Goal: Navigation & Orientation: Find specific page/section

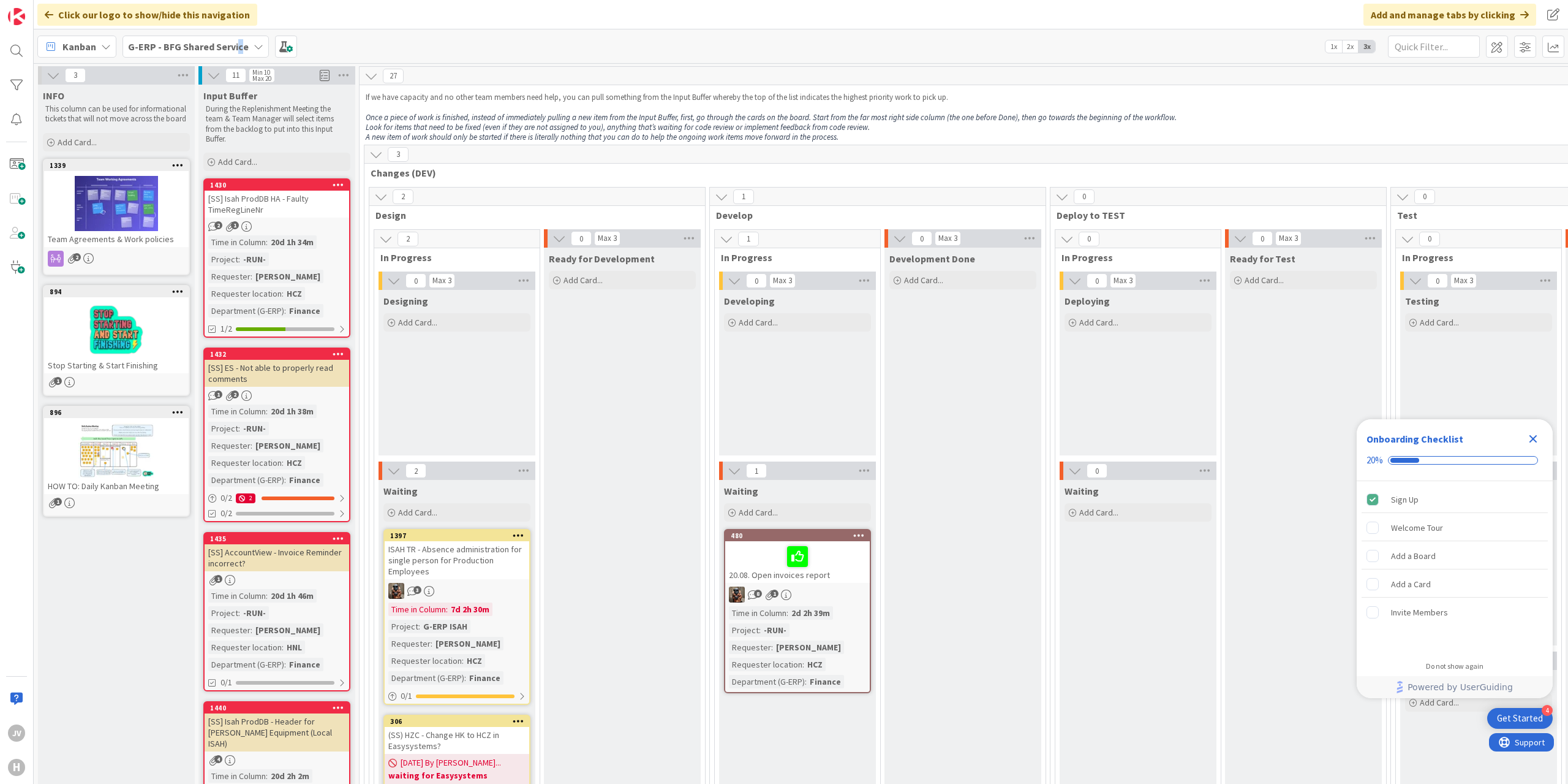
click at [236, 53] on div "Kanban G-ERP - BFG Shared Service 1x 2x 3x" at bounding box center [801, 46] width 1535 height 33
click at [232, 44] on b "G-ERP - BFG Shared Service" at bounding box center [188, 46] width 121 height 12
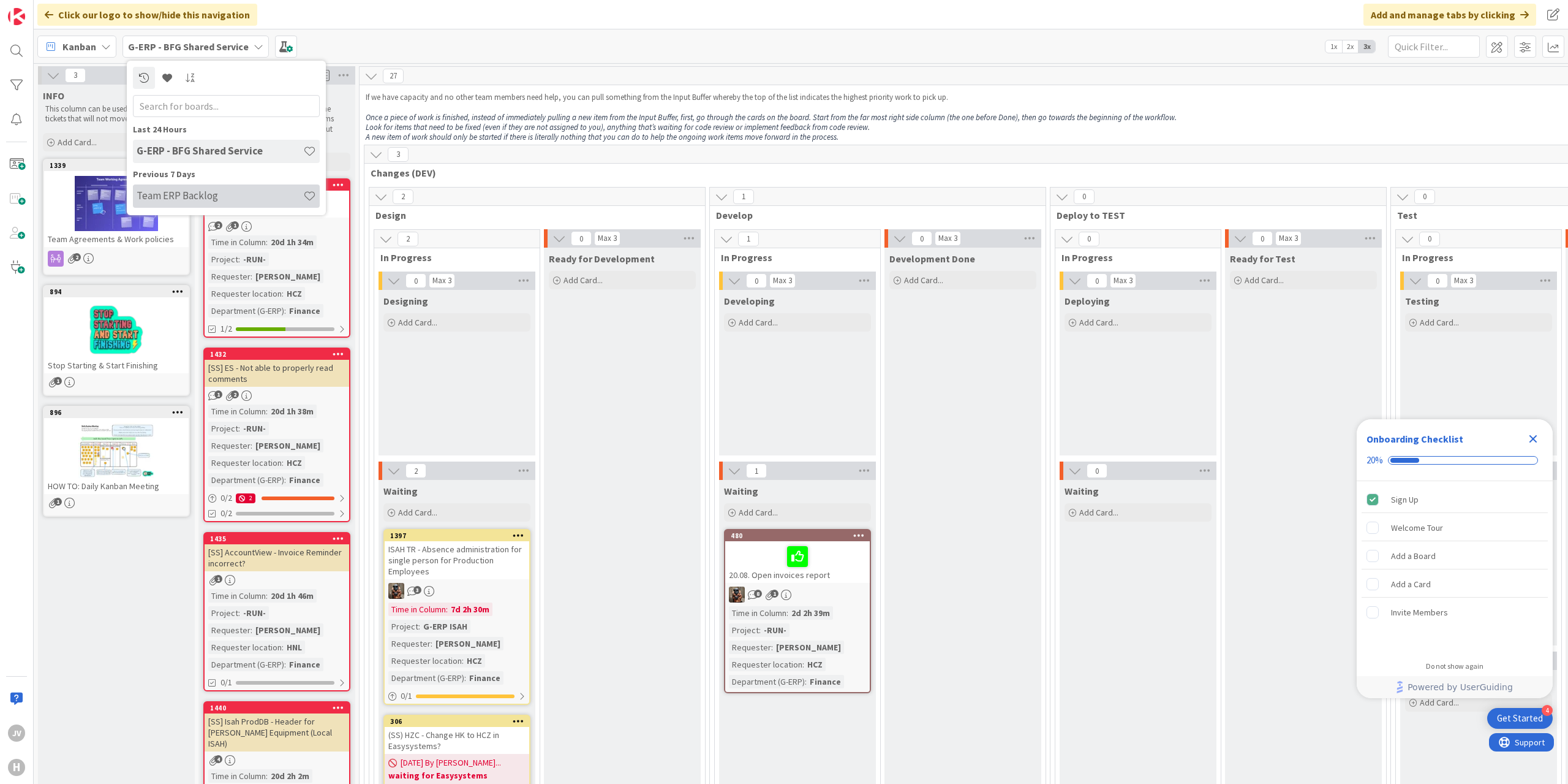
click at [184, 197] on h4 "Team ERP Backlog" at bounding box center [220, 196] width 167 height 12
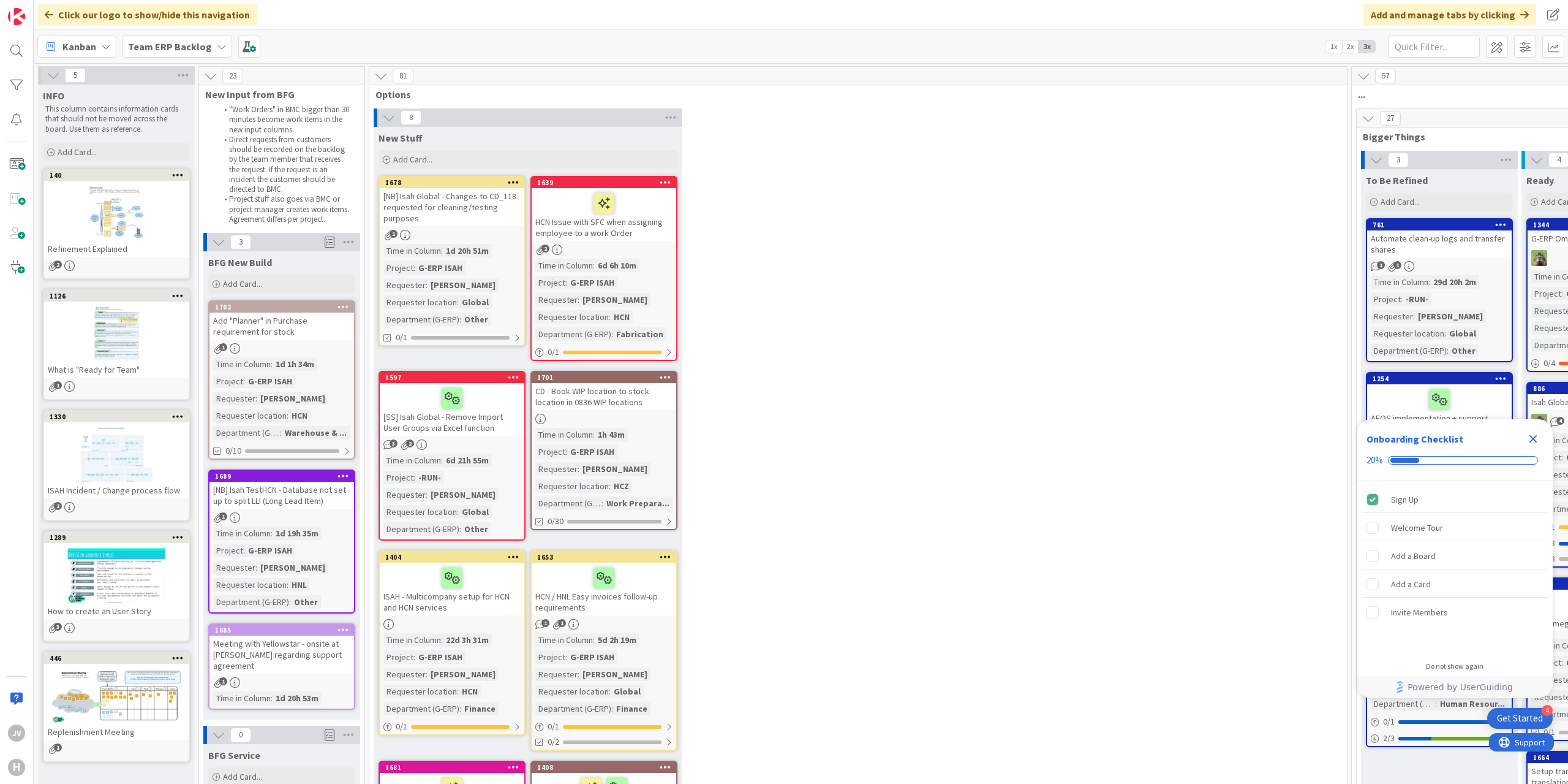
click at [1536, 437] on icon "Close Checklist" at bounding box center [1534, 439] width 8 height 8
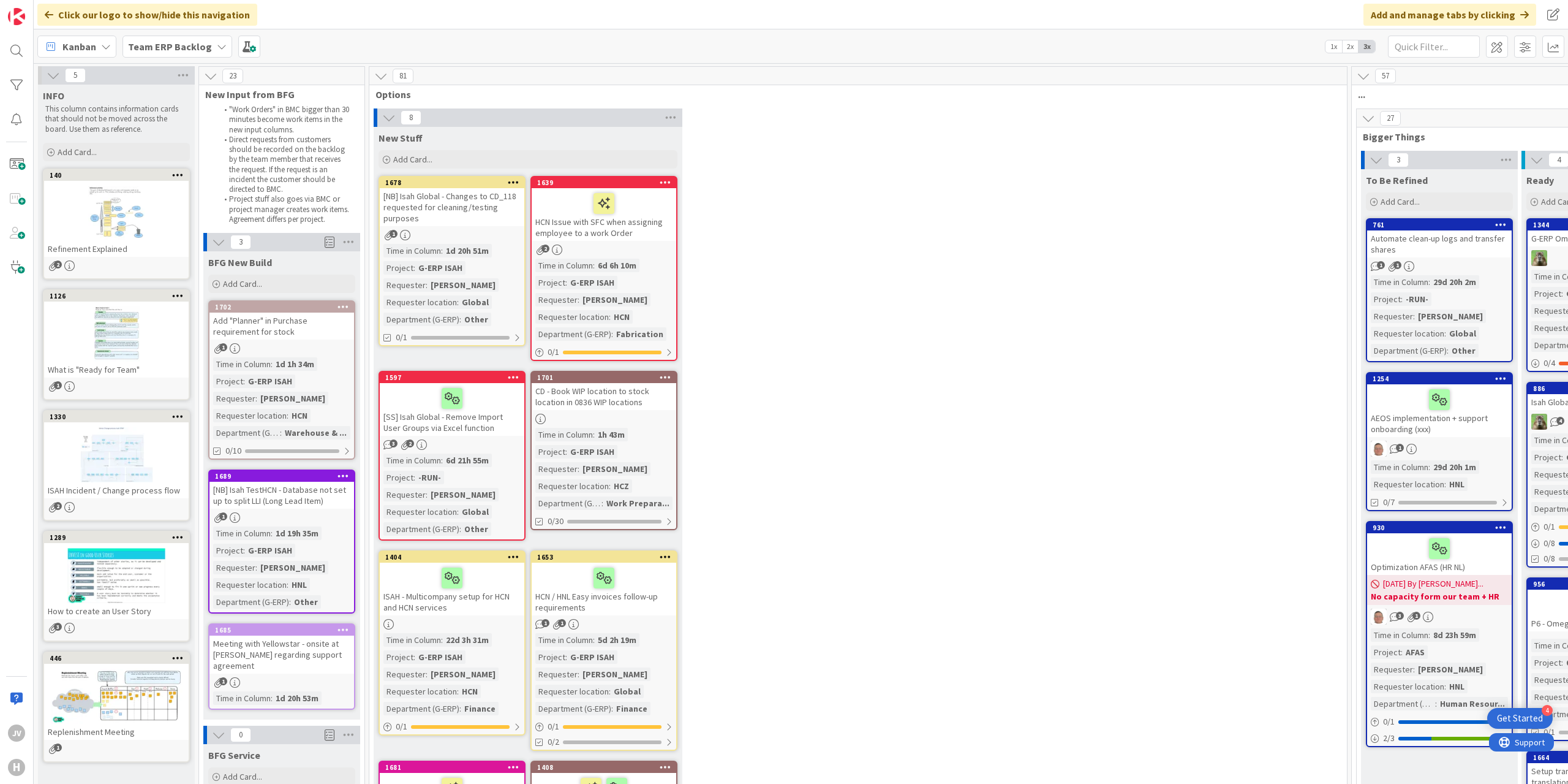
click at [385, 117] on icon at bounding box center [389, 118] width 14 height 14
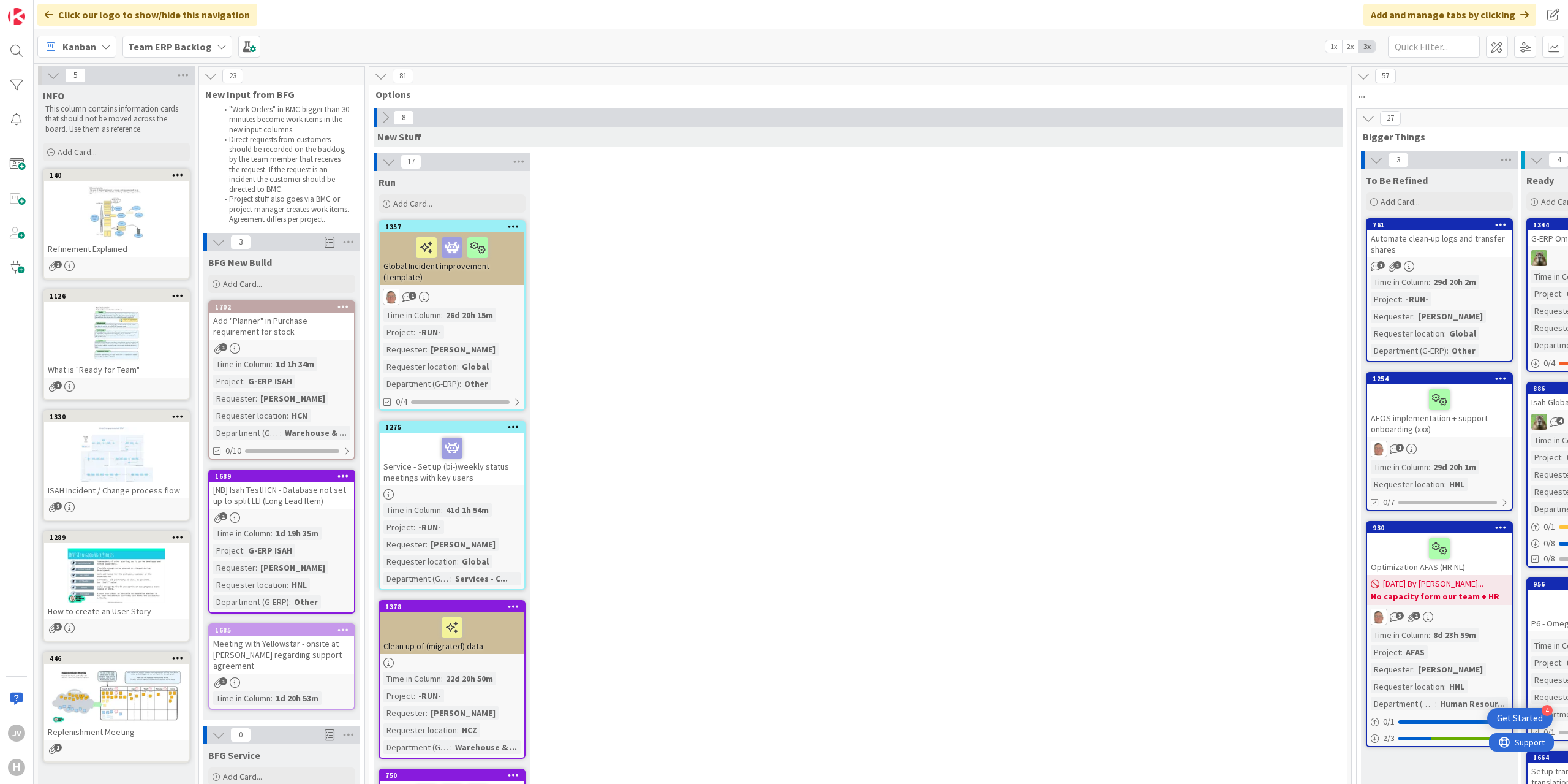
click at [392, 161] on icon at bounding box center [389, 162] width 14 height 14
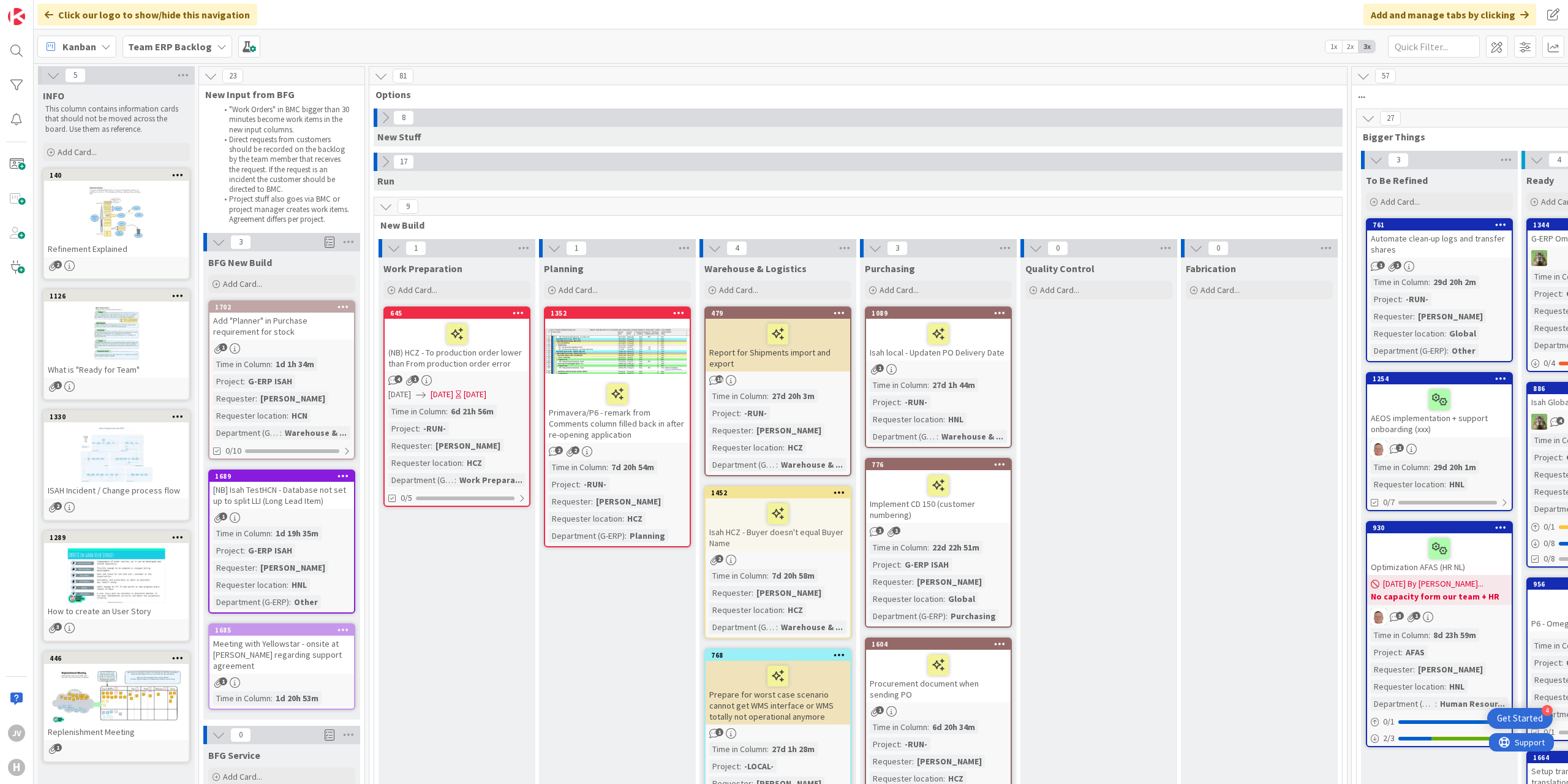
click at [380, 204] on icon at bounding box center [386, 206] width 14 height 14
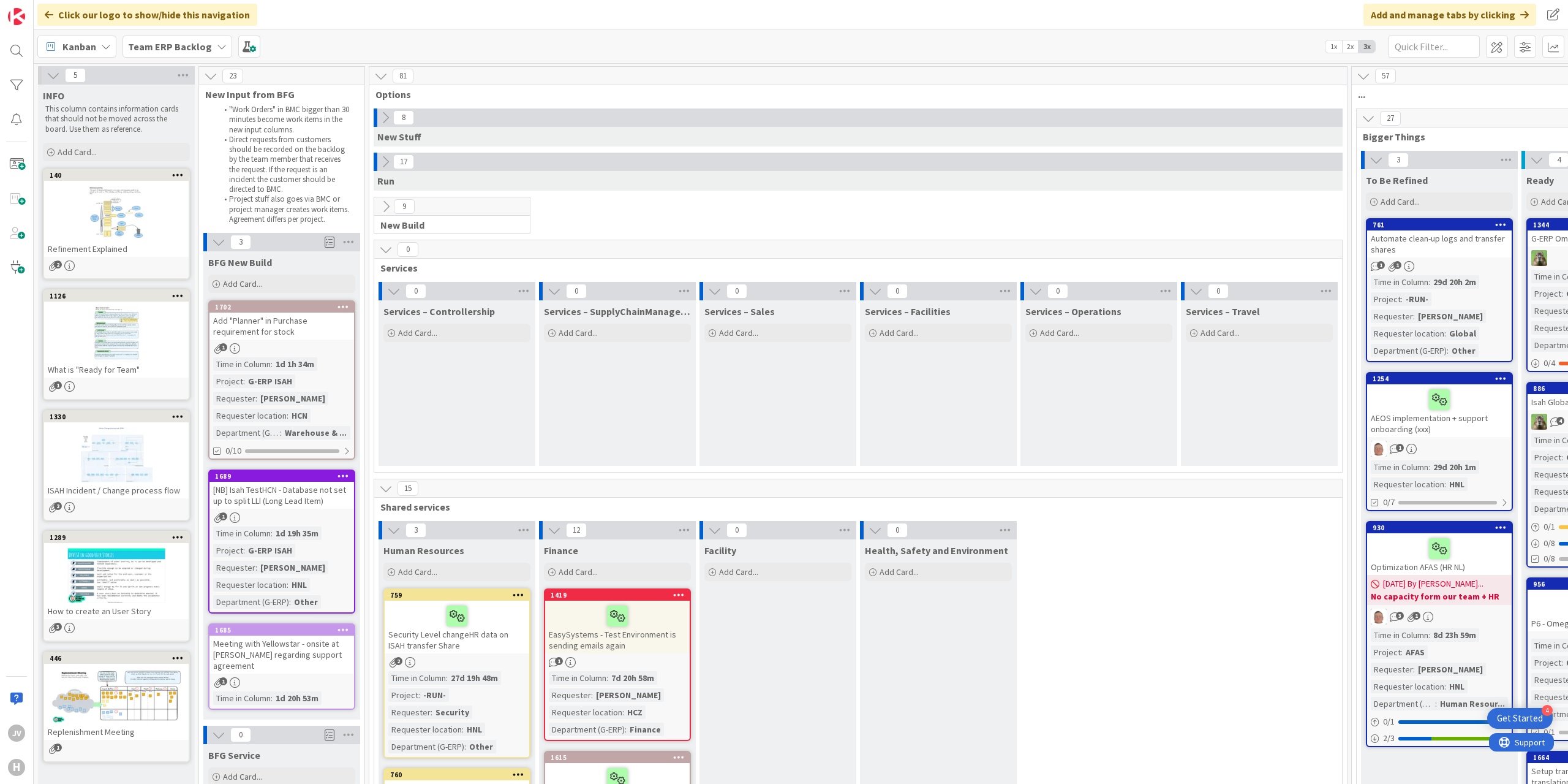
click at [387, 249] on icon at bounding box center [386, 250] width 14 height 14
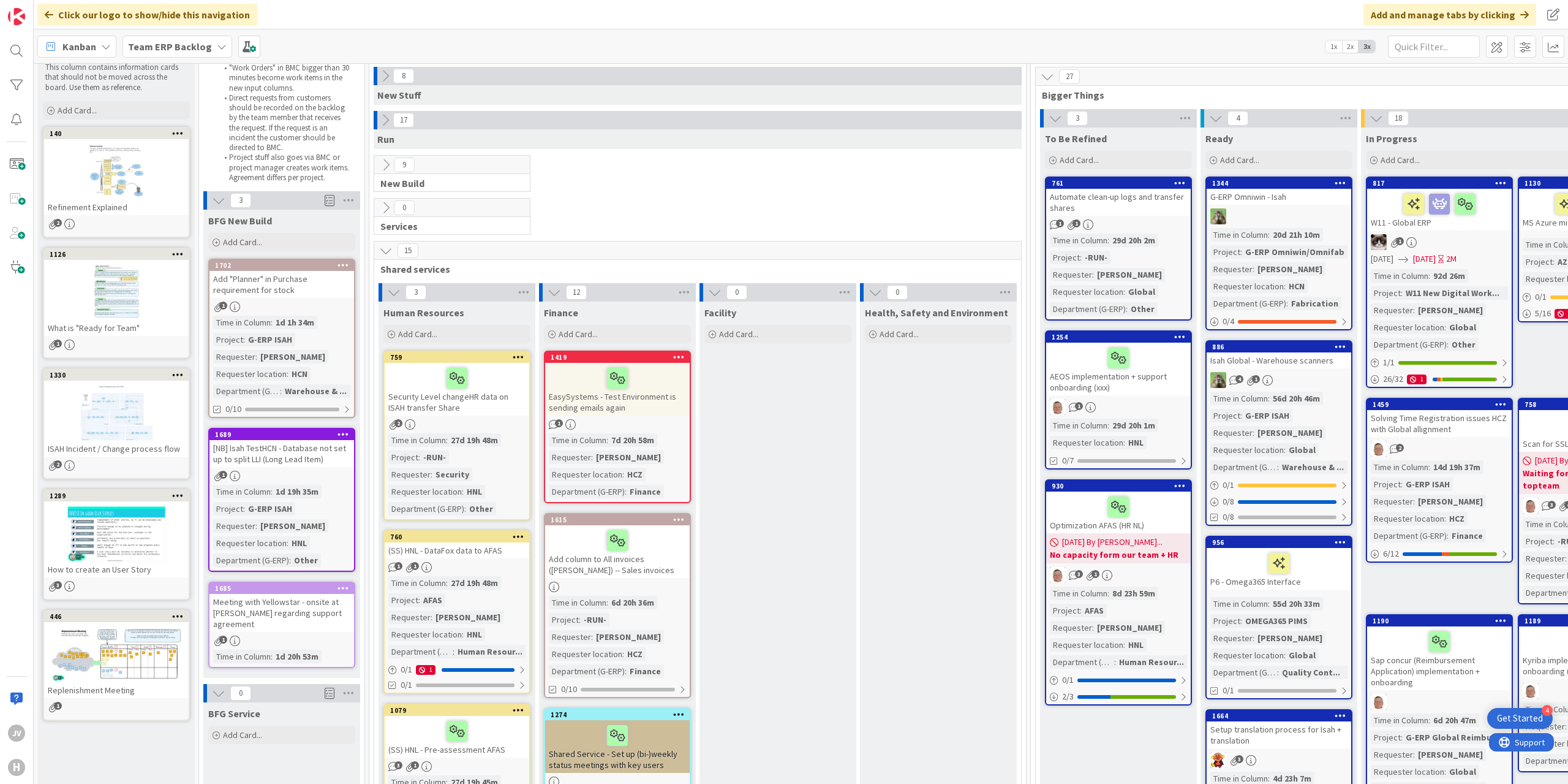
scroll to position [61, 0]
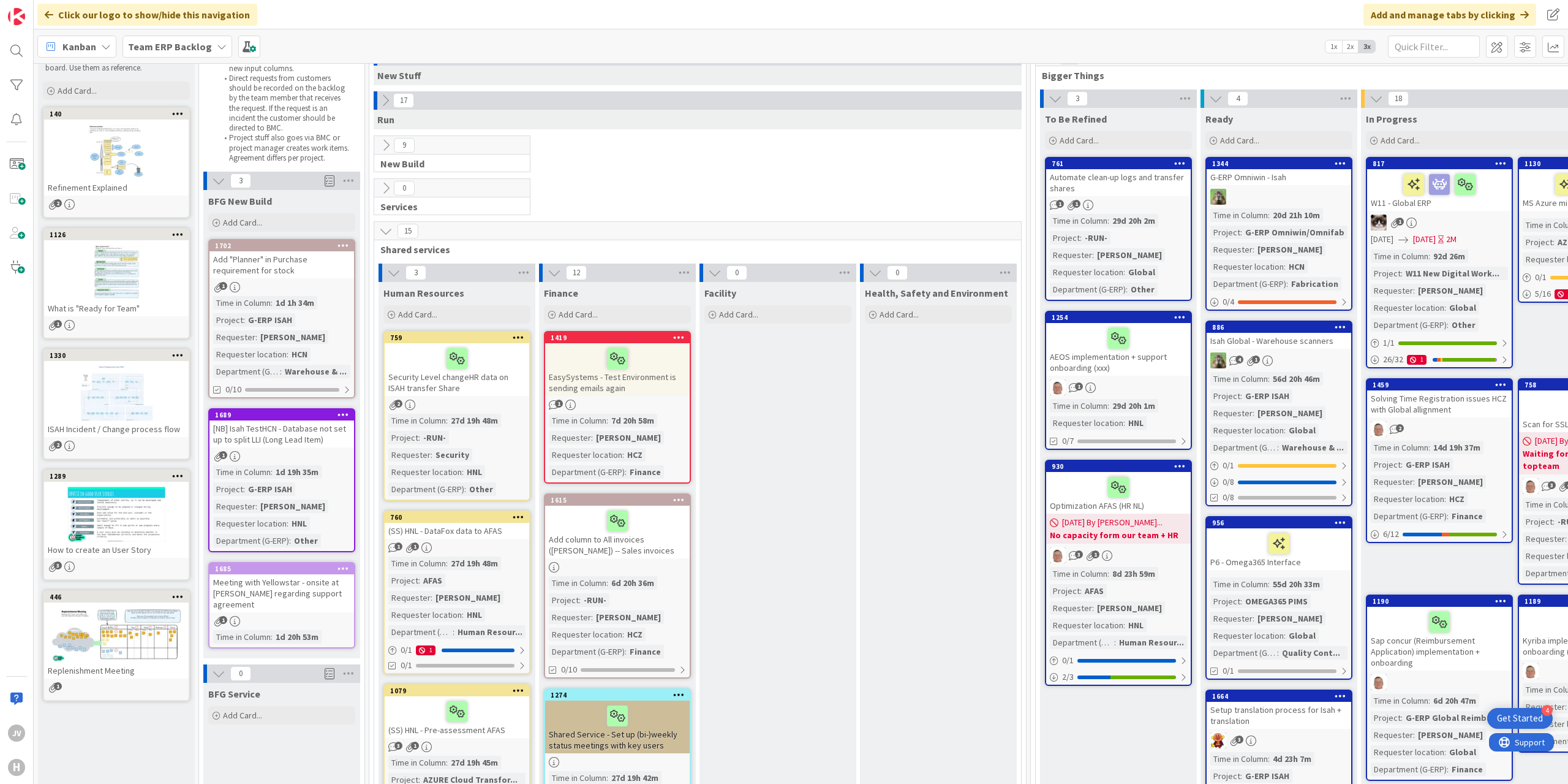
click at [386, 234] on icon at bounding box center [386, 231] width 14 height 14
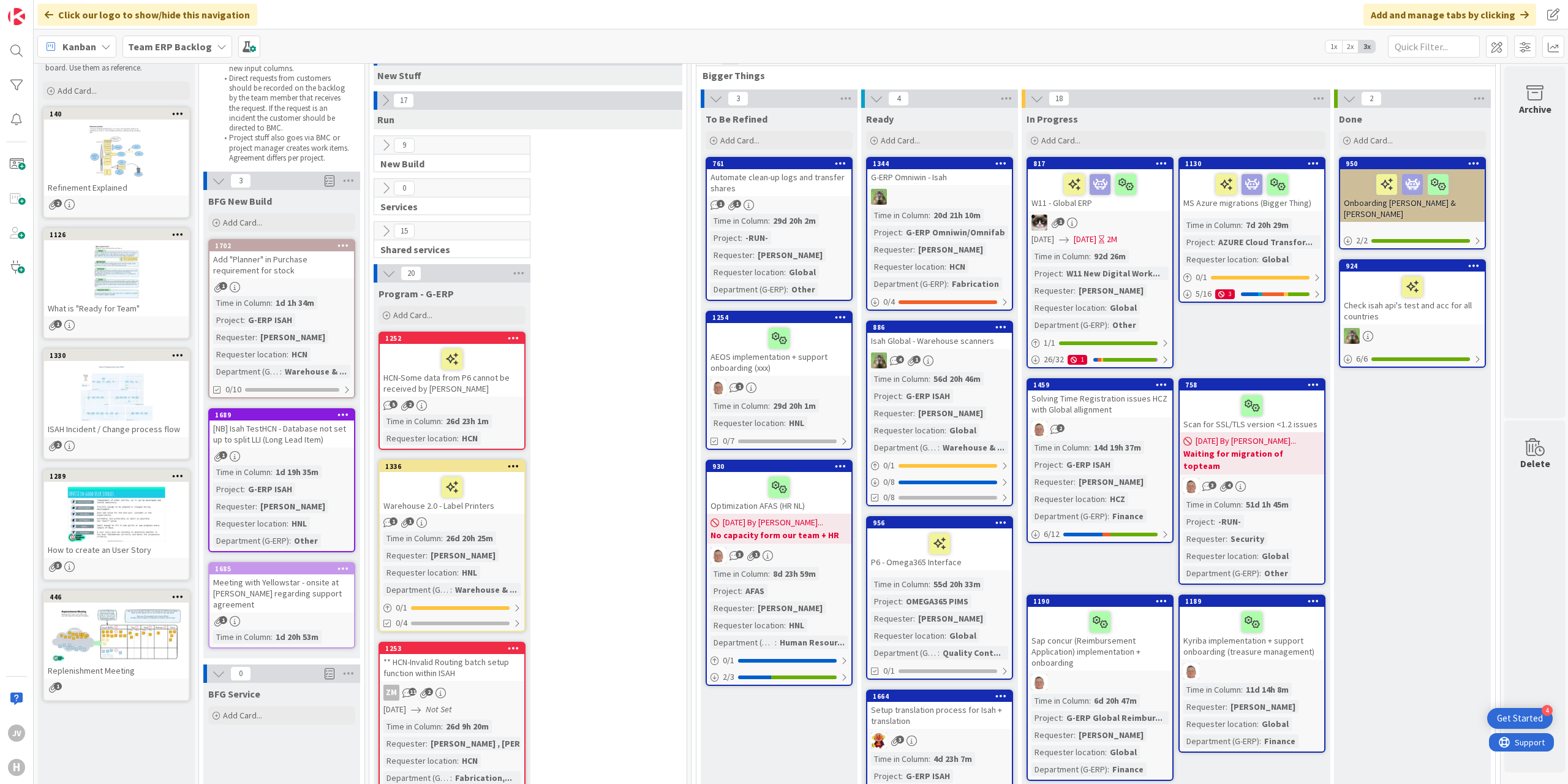
click at [389, 274] on icon at bounding box center [389, 273] width 14 height 14
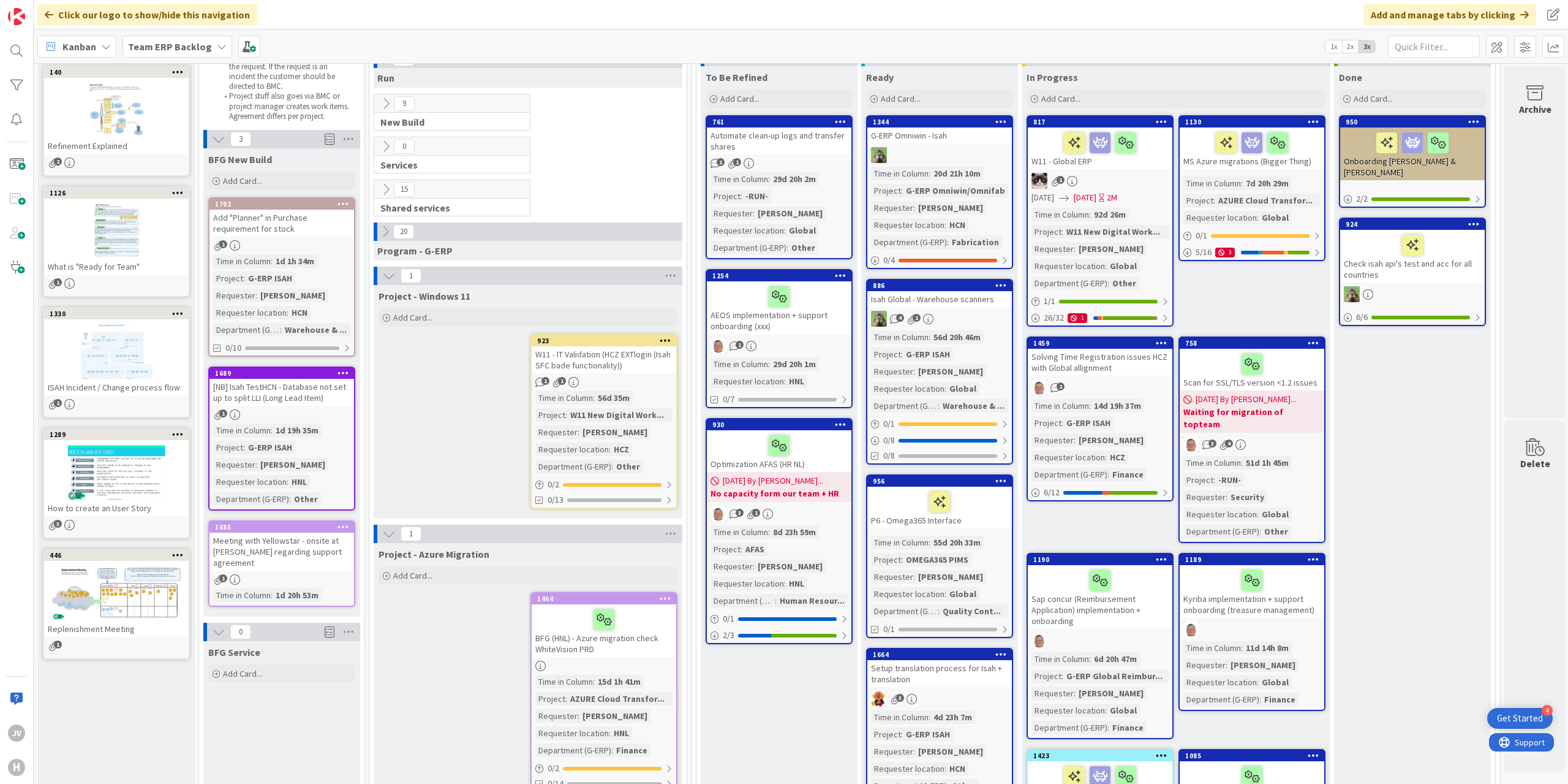
scroll to position [123, 0]
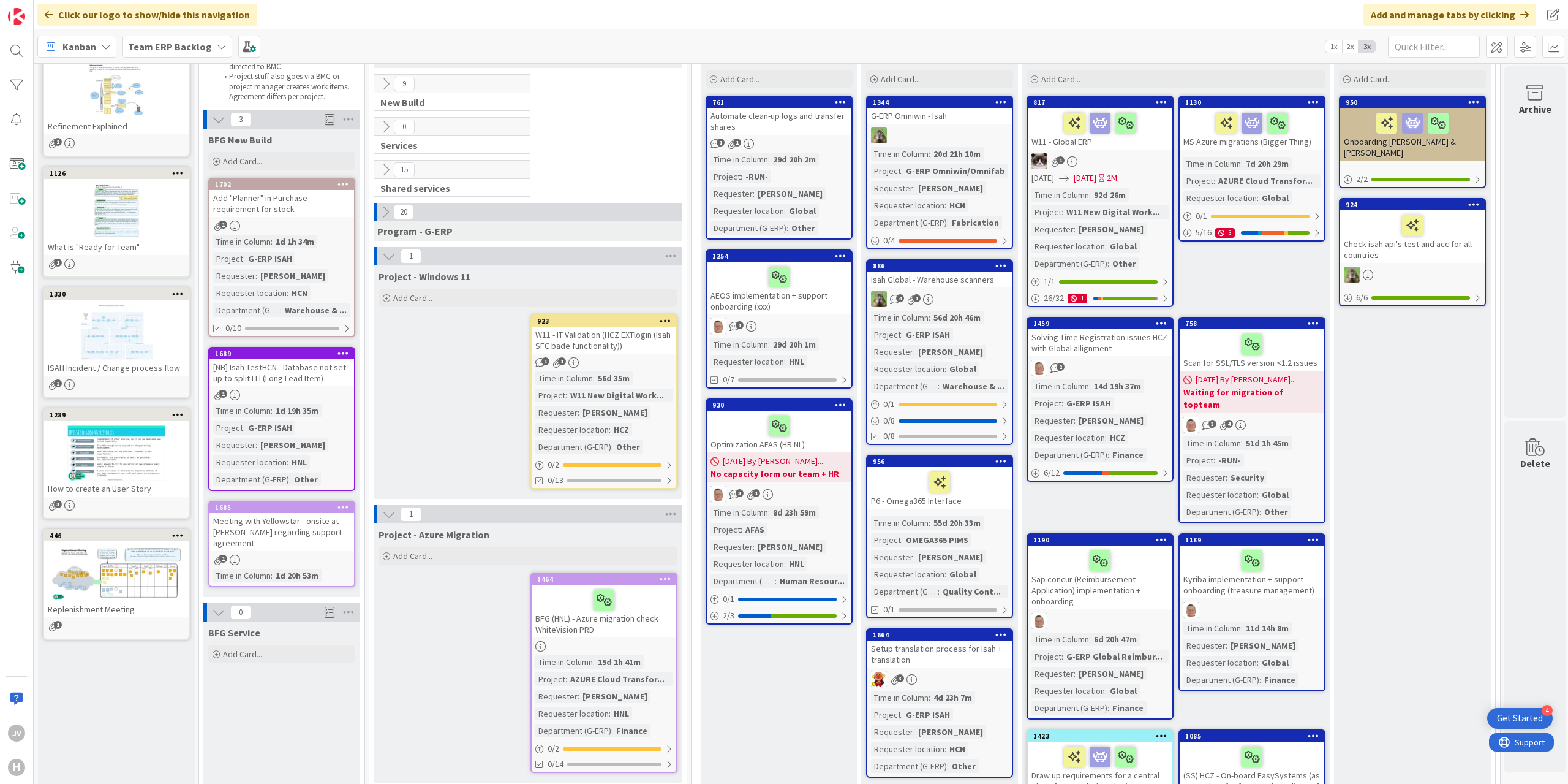
click at [386, 256] on icon at bounding box center [389, 256] width 14 height 14
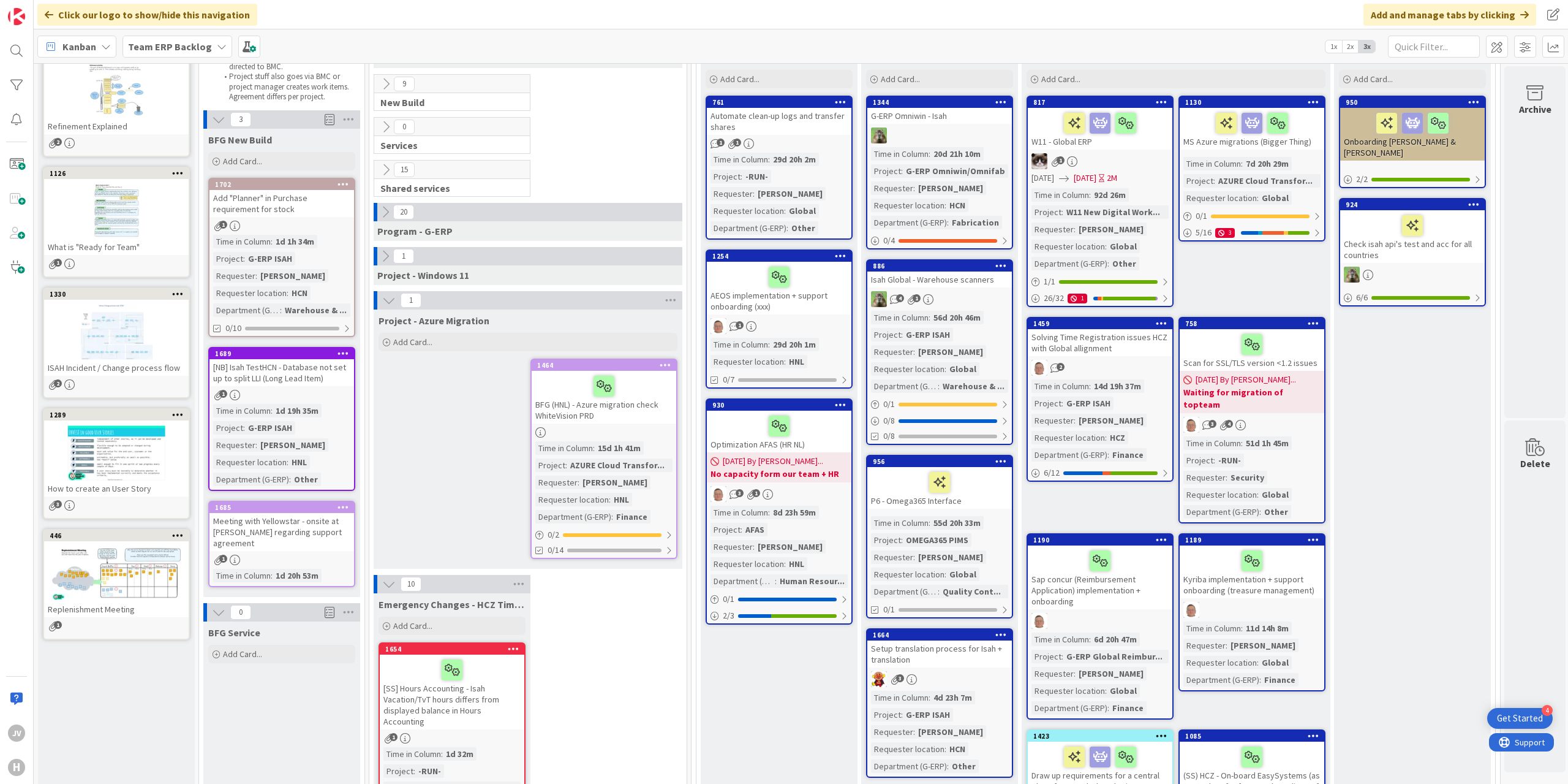
click at [391, 299] on icon at bounding box center [389, 301] width 14 height 14
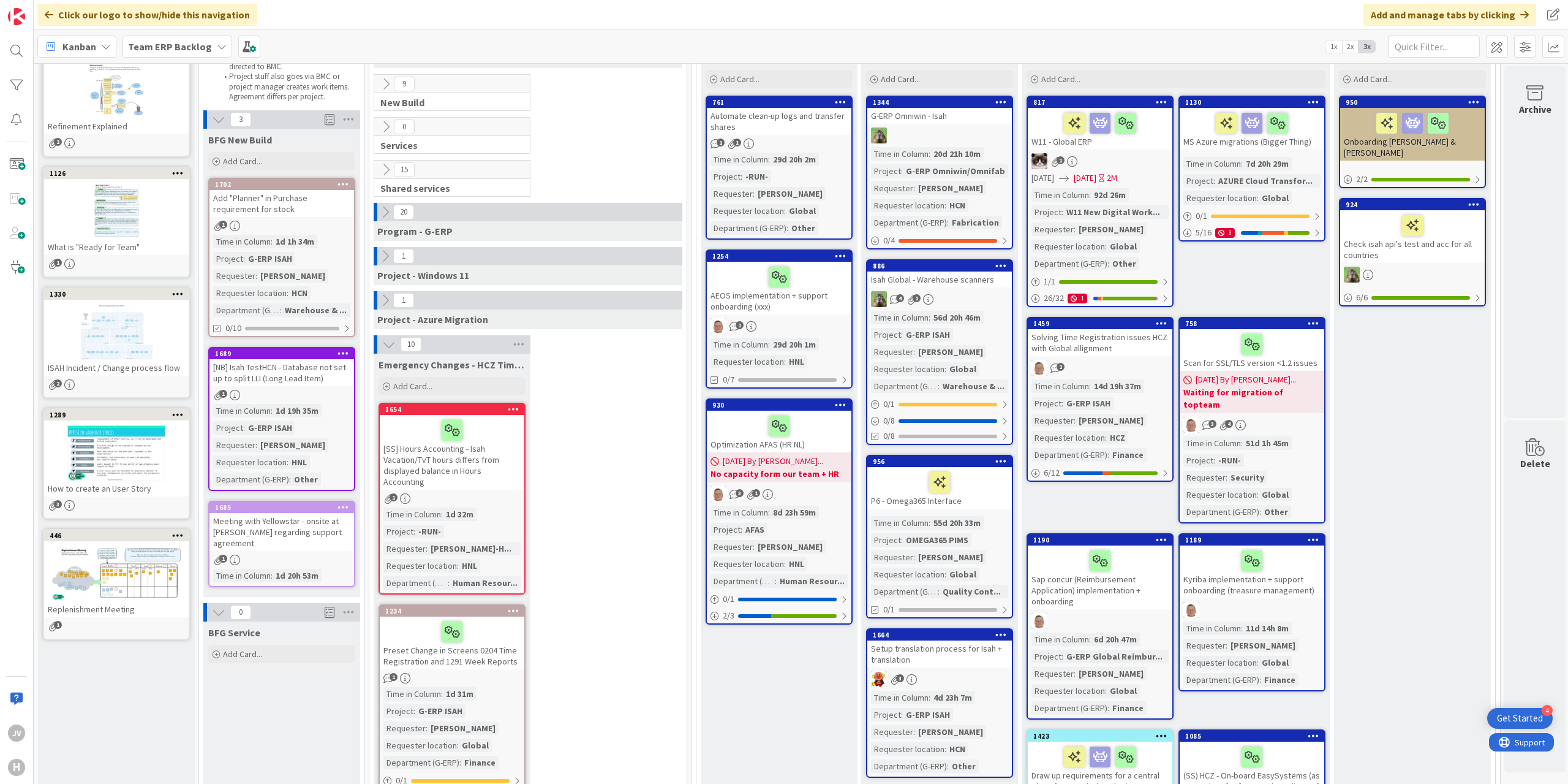
click at [218, 122] on icon at bounding box center [219, 120] width 14 height 14
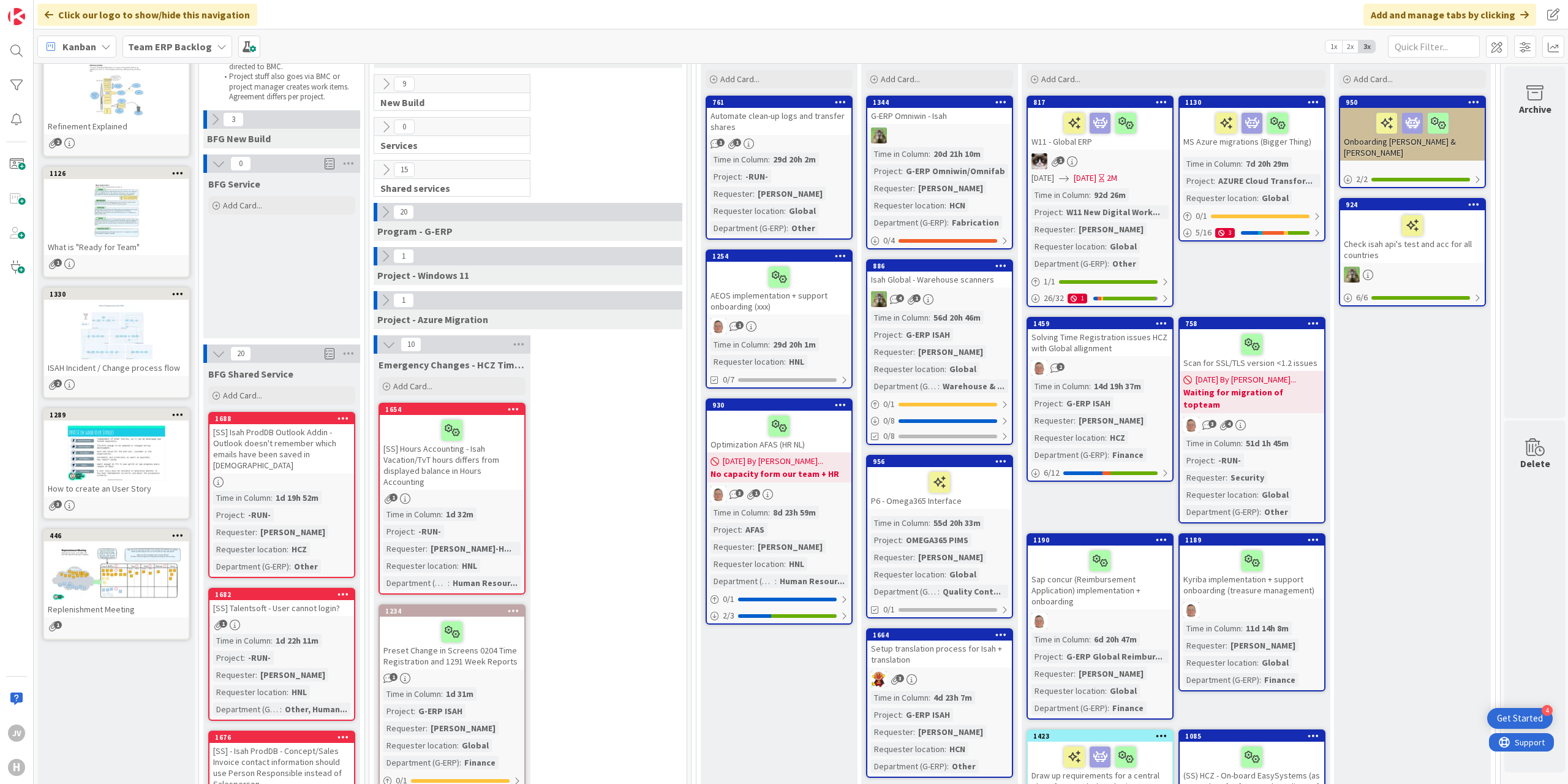
click at [217, 160] on icon at bounding box center [219, 164] width 14 height 14
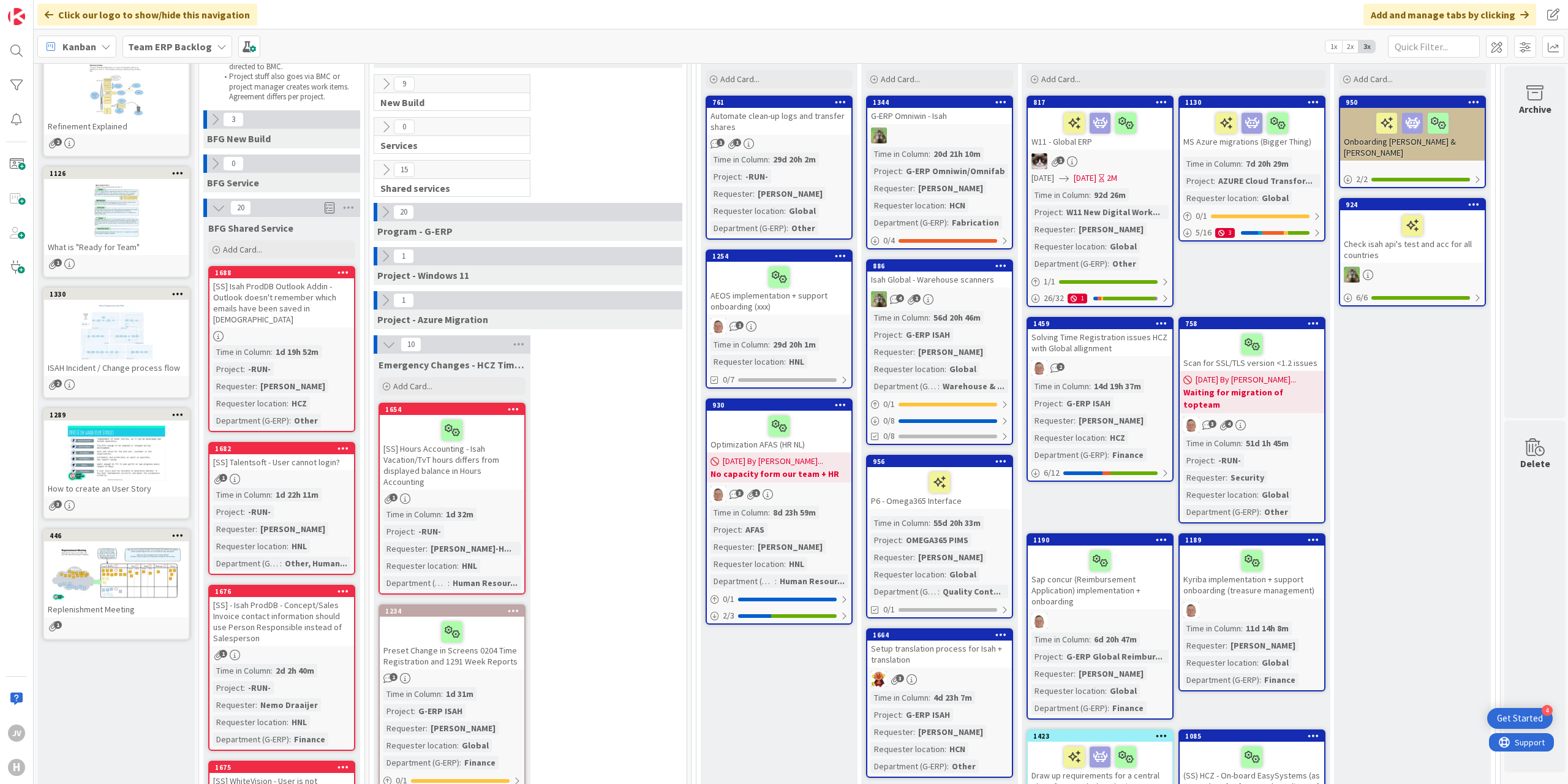
click at [214, 210] on icon at bounding box center [219, 208] width 14 height 14
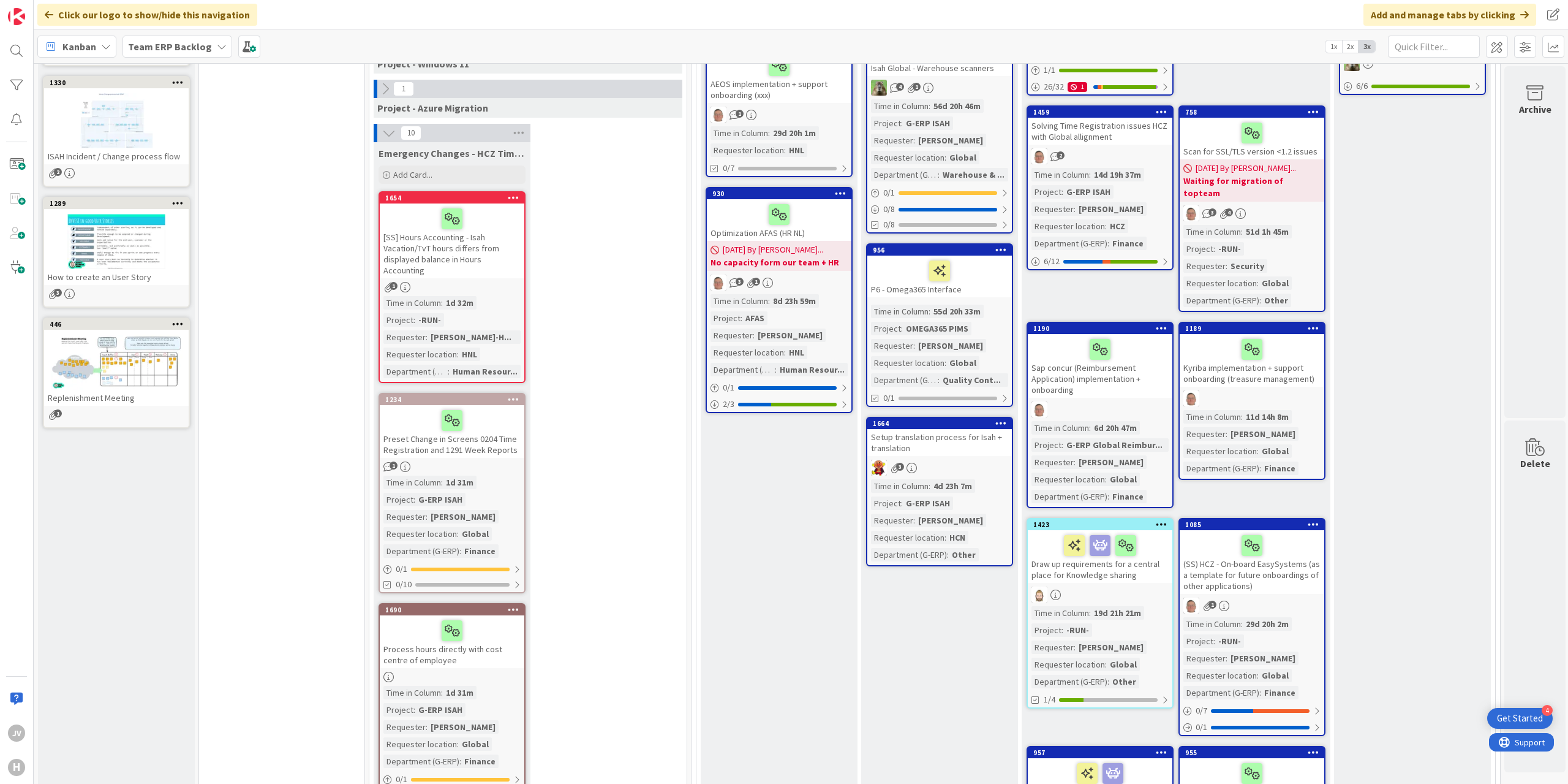
scroll to position [245, 0]
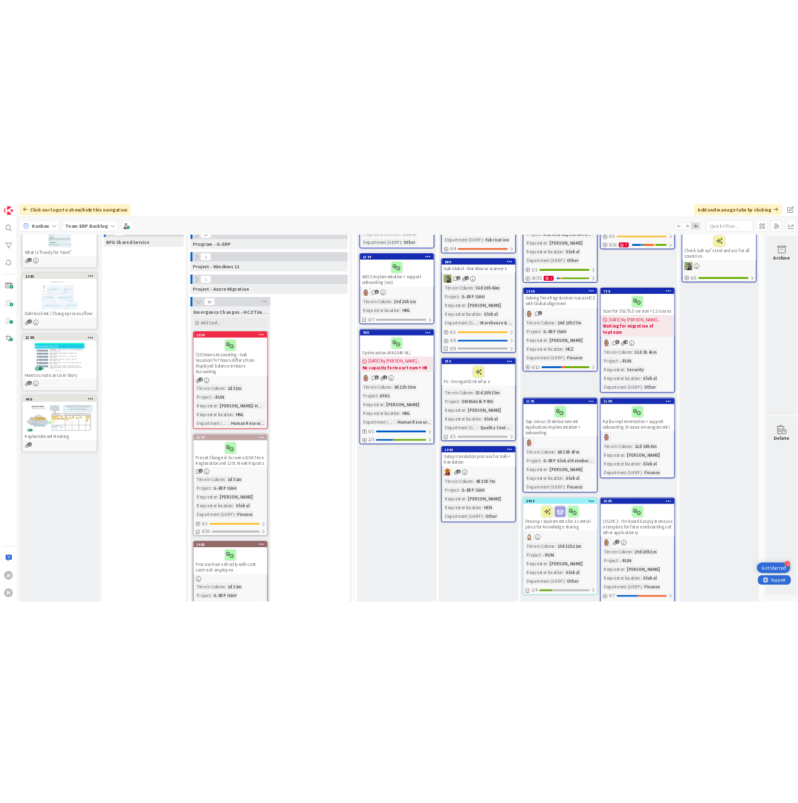
scroll to position [312, 0]
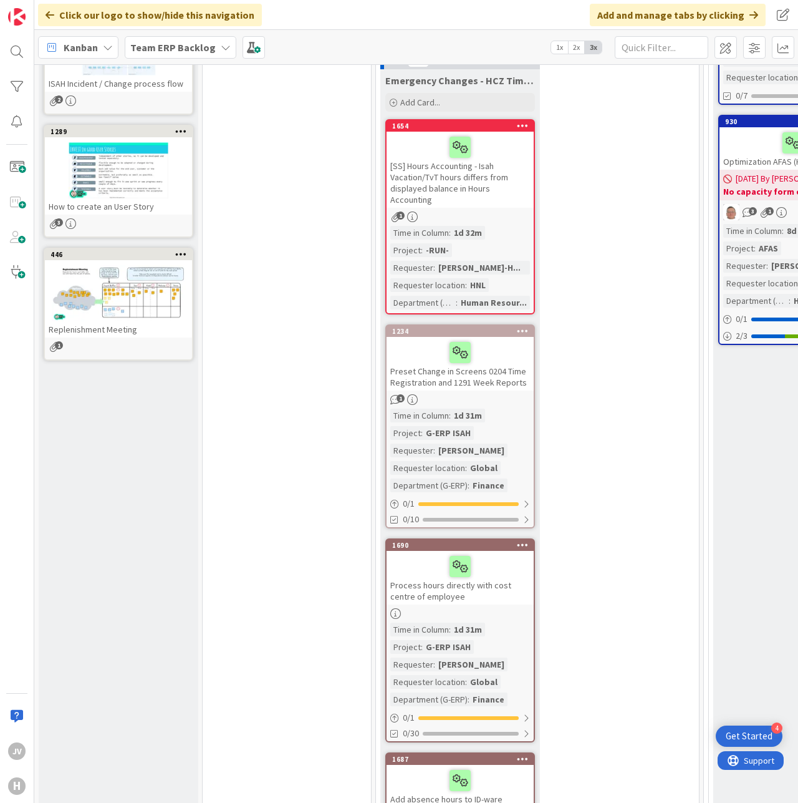
scroll to position [436, 0]
